Goal: Information Seeking & Learning: Understand process/instructions

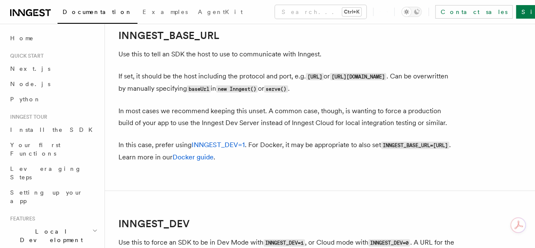
scroll to position [466, 0]
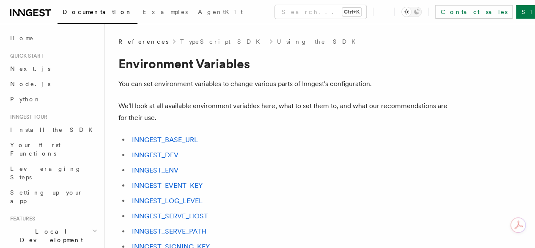
scroll to position [681, 0]
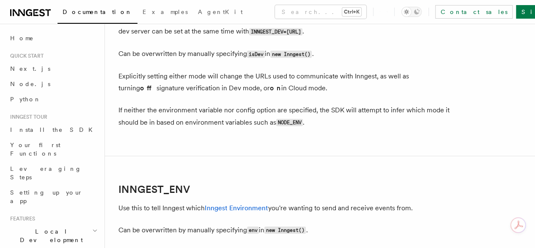
drag, startPoint x: 388, startPoint y: 67, endPoint x: 290, endPoint y: 70, distance: 97.8
click at [286, 35] on code "INNGEST_DEV=[URL]" at bounding box center [275, 31] width 53 height 7
copy code "INNGEST_DEV=[URL]"
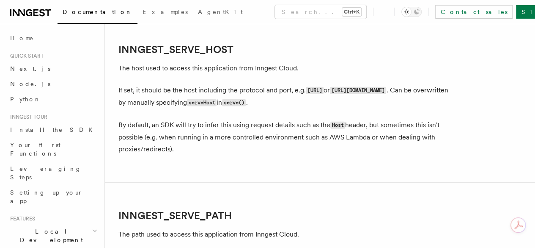
scroll to position [1189, 0]
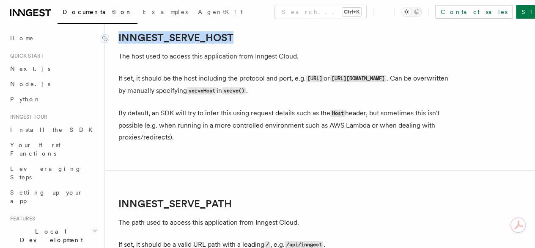
drag, startPoint x: 240, startPoint y: 73, endPoint x: 115, endPoint y: 74, distance: 124.9
click at [119, 44] on h2 "INNGEST_SERVE_HOST" at bounding box center [288, 38] width 339 height 12
copy link "INNGEST_SERVE_HOST"
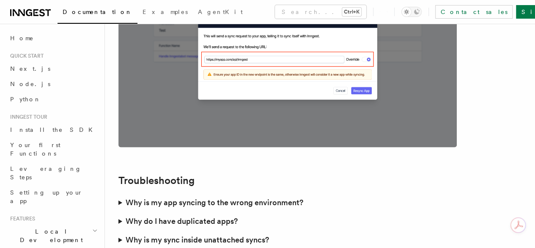
scroll to position [2399, 0]
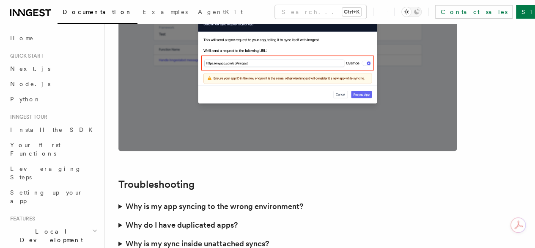
click at [121, 196] on summary "Why is my app syncing to the wrong environment?" at bounding box center [288, 205] width 339 height 19
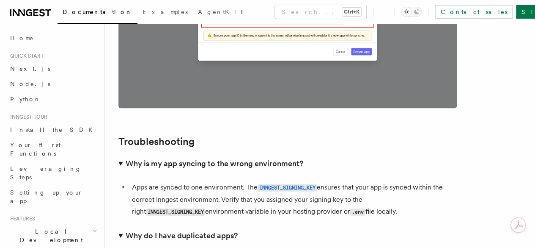
scroll to position [2526, 0]
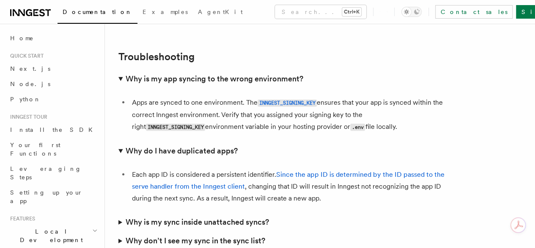
click at [119, 213] on summary "Why is my sync inside unattached syncs?" at bounding box center [288, 222] width 339 height 19
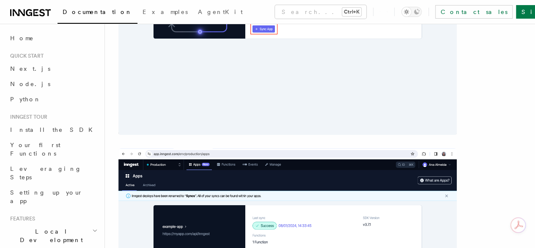
scroll to position [226, 0]
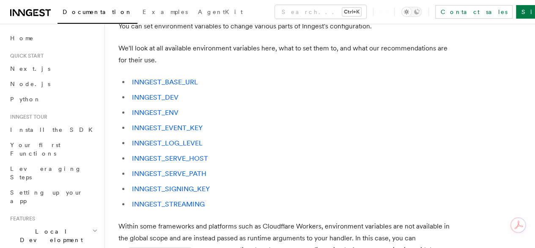
scroll to position [85, 0]
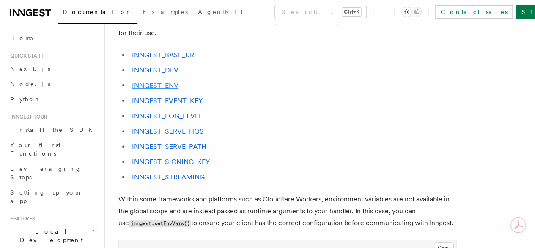
click at [167, 88] on link "INNGEST_ENV" at bounding box center [155, 85] width 47 height 8
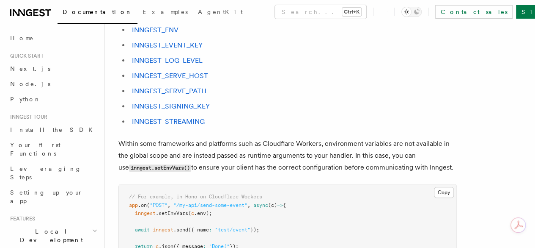
scroll to position [127, 0]
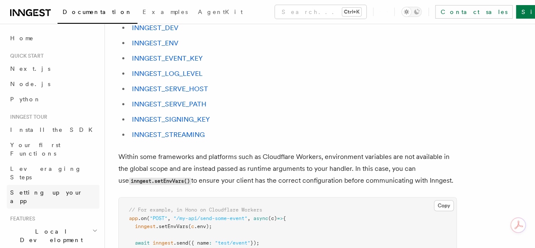
click at [59, 189] on span "Setting up your app" at bounding box center [46, 196] width 73 height 15
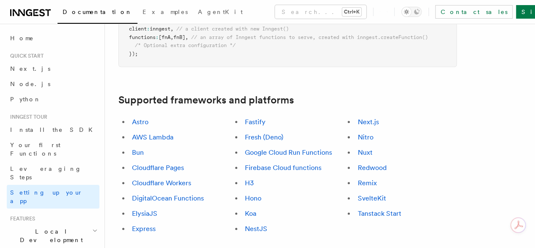
click at [39, 61] on li "Quick start Next.js Node.js Python" at bounding box center [53, 79] width 93 height 54
click at [39, 58] on span "Quick start" at bounding box center [25, 55] width 37 height 7
click at [32, 69] on link "Next.js" at bounding box center [53, 68] width 93 height 15
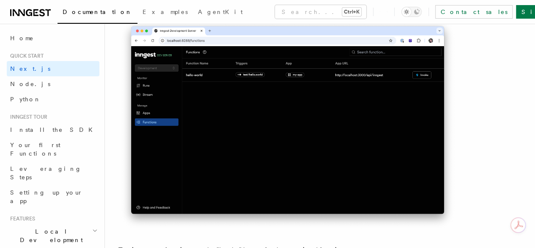
scroll to position [2032, 0]
